Goal: Information Seeking & Learning: Learn about a topic

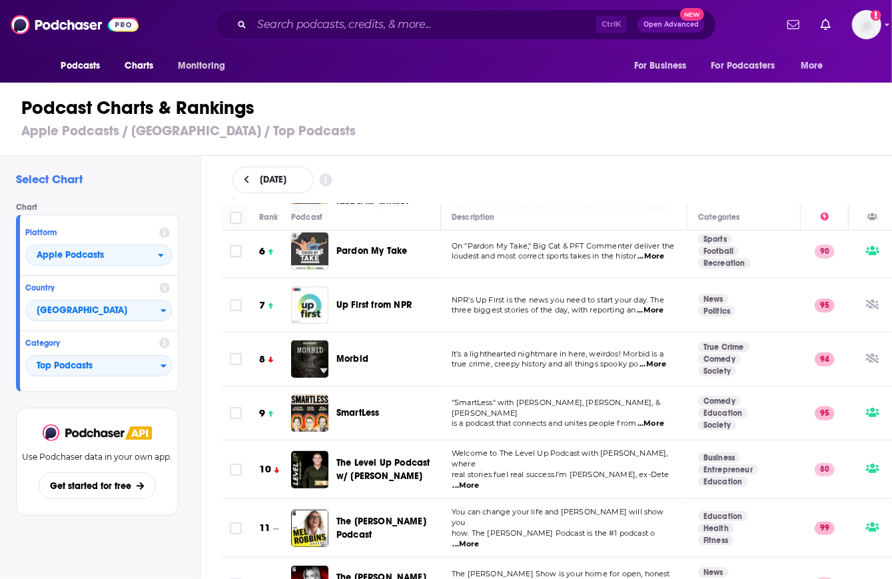
scroll to position [607, 0]
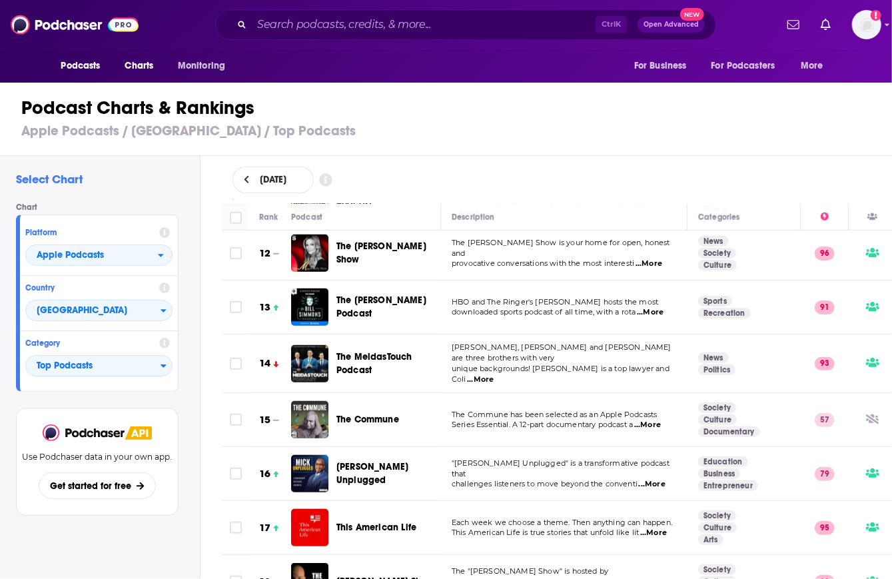
click at [685, 339] on td "[PERSON_NAME], [PERSON_NAME] and [PERSON_NAME] are three brothers with very uni…" at bounding box center [564, 363] width 246 height 59
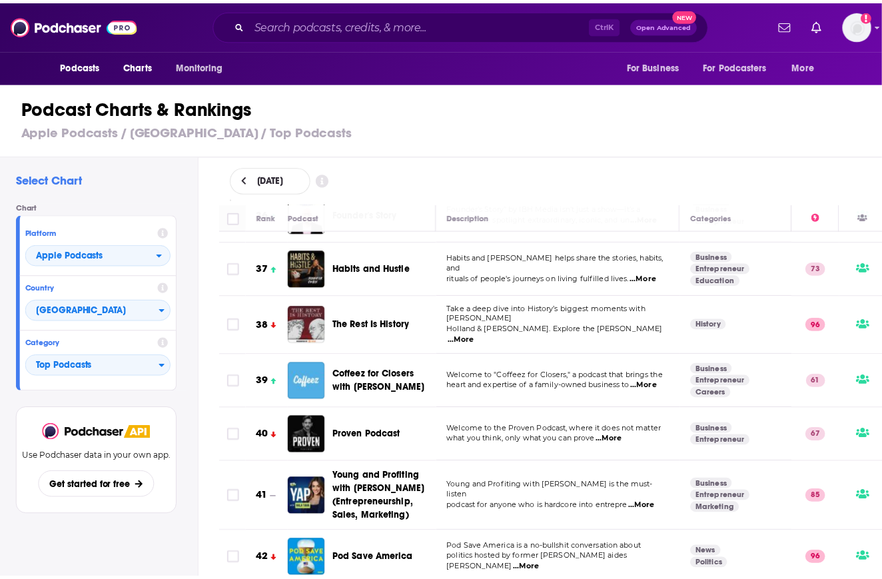
scroll to position [1838, 0]
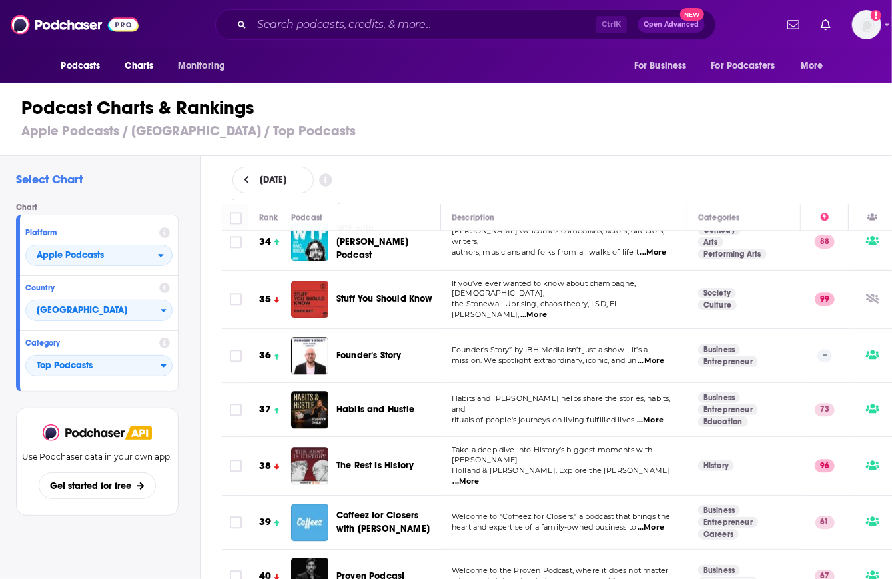
click at [388, 510] on span "Coffeez for Closers with [PERSON_NAME]" at bounding box center [382, 522] width 93 height 25
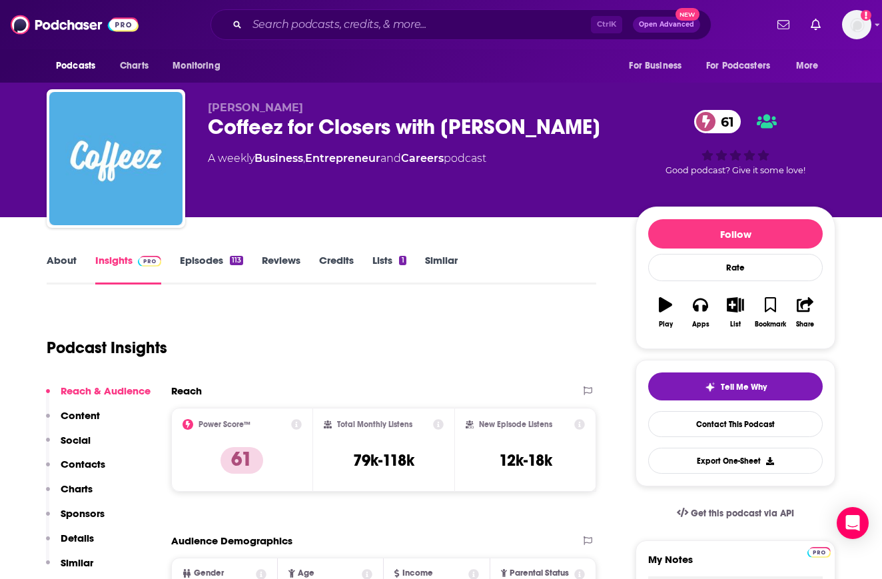
click at [310, 122] on div "Coffeez for Closers with [PERSON_NAME] 61" at bounding box center [411, 127] width 406 height 26
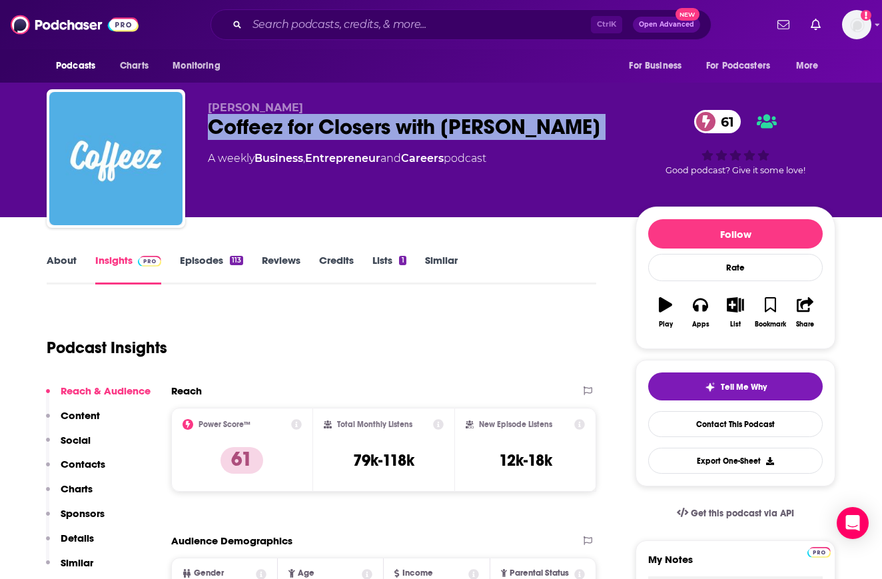
click at [310, 122] on div "Coffeez for Closers with [PERSON_NAME] 61" at bounding box center [411, 127] width 406 height 26
copy div "Coffeez for Closers with [PERSON_NAME] 61"
